Goal: Information Seeking & Learning: Learn about a topic

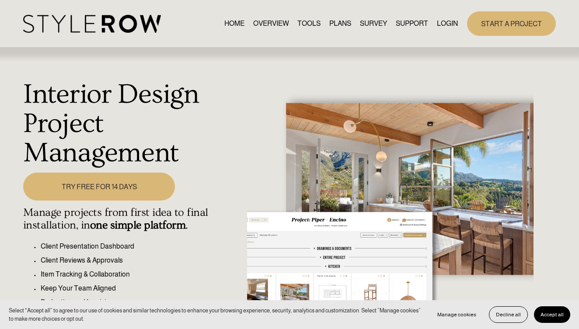
click at [338, 26] on link "PLANS" at bounding box center [340, 24] width 22 height 12
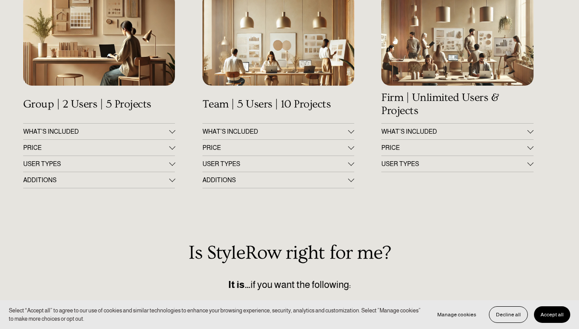
scroll to position [134, 0]
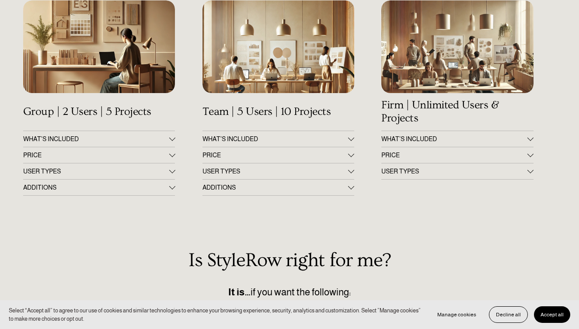
click at [164, 157] on span "PRICE" at bounding box center [96, 155] width 146 height 7
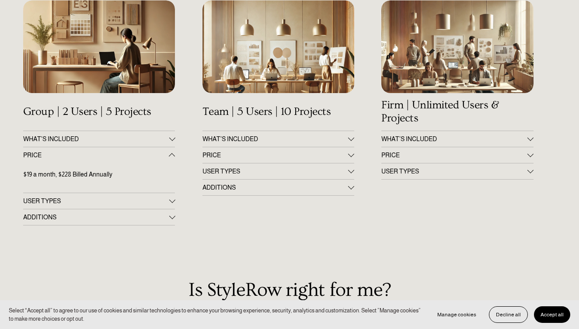
click at [241, 157] on span "PRICE" at bounding box center [275, 155] width 146 height 7
click at [404, 155] on span "PRICE" at bounding box center [454, 155] width 146 height 7
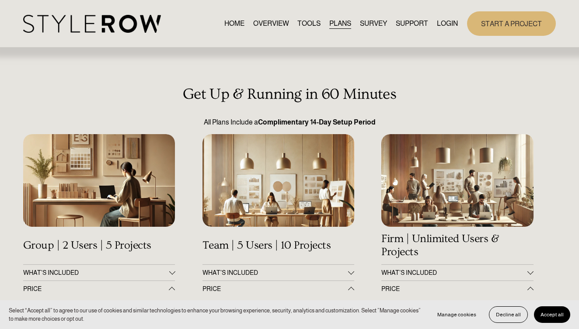
scroll to position [0, 0]
click at [309, 21] on link "TOOLS" at bounding box center [308, 24] width 23 height 12
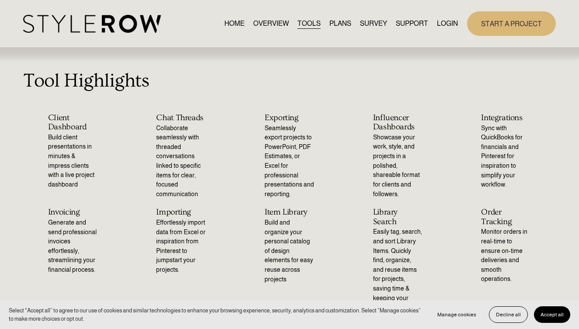
click at [264, 24] on link "OVERVIEW" at bounding box center [271, 24] width 36 height 12
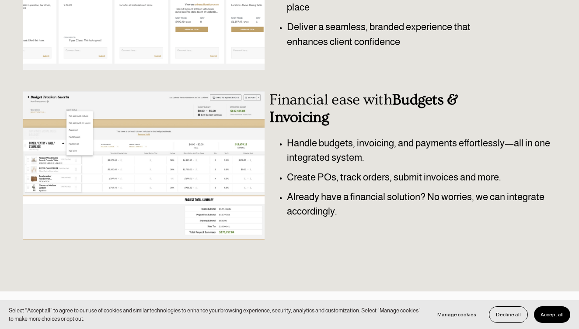
scroll to position [397, 0]
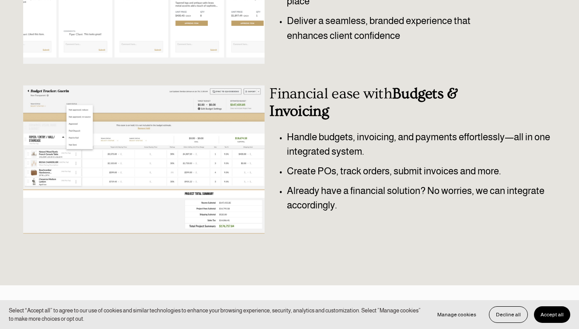
click at [178, 159] on div at bounding box center [143, 159] width 241 height 149
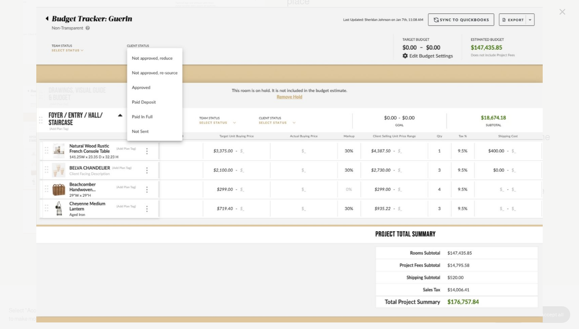
click at [563, 10] on link "Close" at bounding box center [562, 12] width 10 height 10
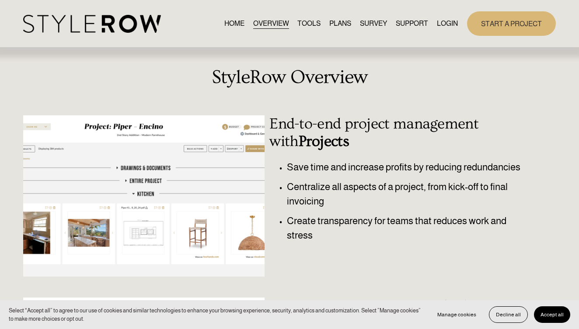
scroll to position [0, 0]
click at [305, 21] on link "TOOLS" at bounding box center [308, 24] width 23 height 12
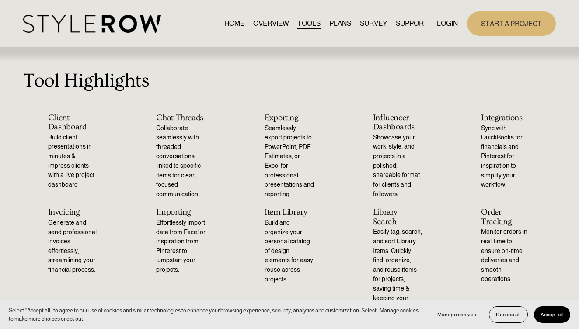
click at [234, 23] on link "HOME" at bounding box center [234, 24] width 20 height 12
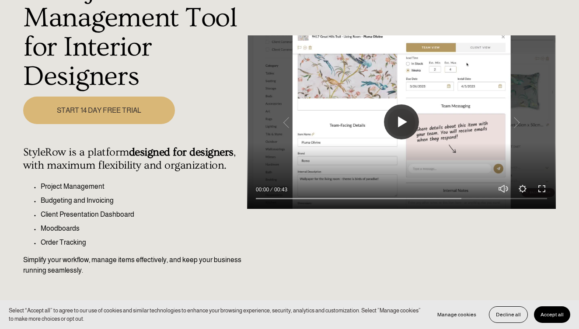
scroll to position [106, 0]
click at [403, 121] on button "Play" at bounding box center [401, 121] width 35 height 35
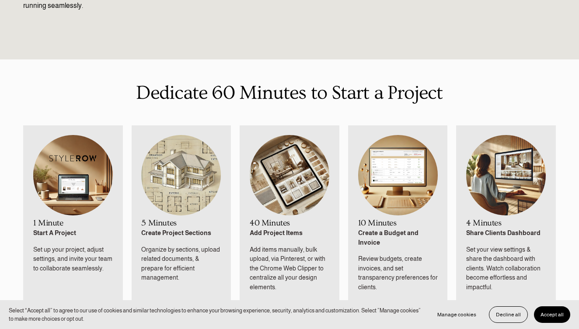
type input "100"
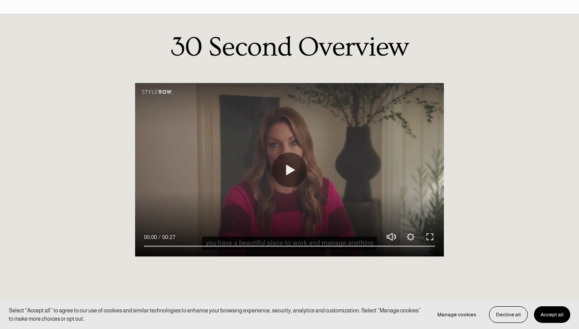
scroll to position [685, 0]
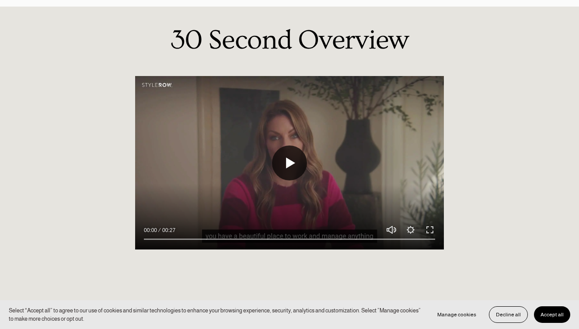
click at [288, 175] on button "Play" at bounding box center [289, 163] width 35 height 35
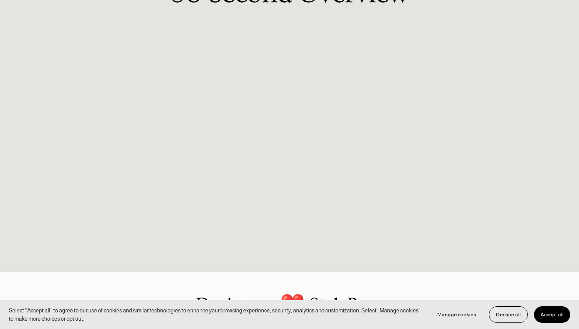
scroll to position [743, 0]
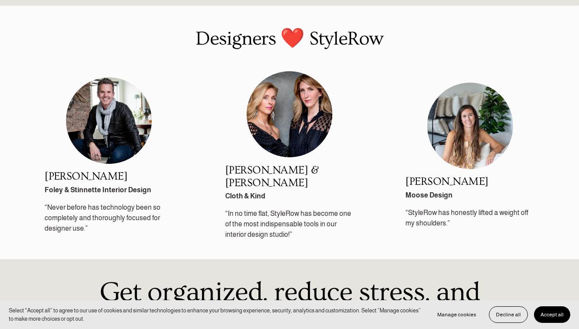
type input "100"
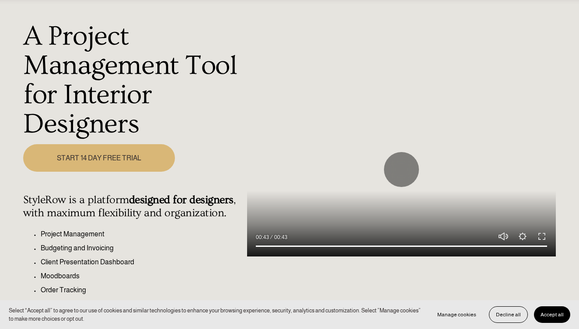
scroll to position [59, 0]
